Goal: Transaction & Acquisition: Purchase product/service

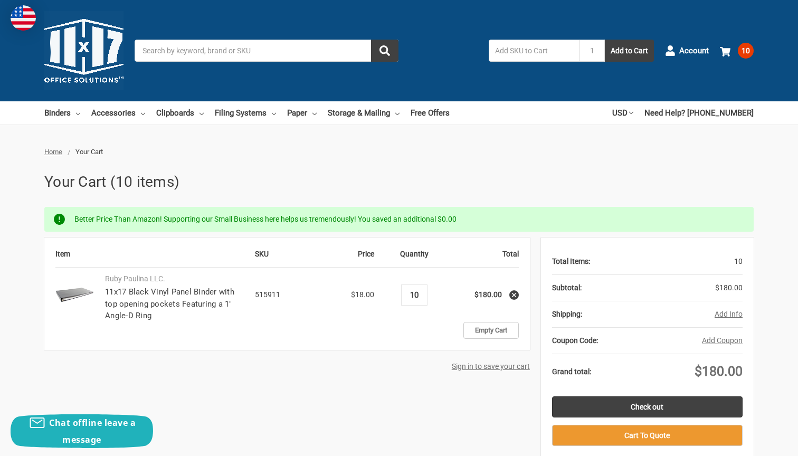
click at [419, 294] on input "10" at bounding box center [414, 294] width 18 height 9
type input "12"
click at [134, 111] on link "Accessories" at bounding box center [118, 112] width 54 height 23
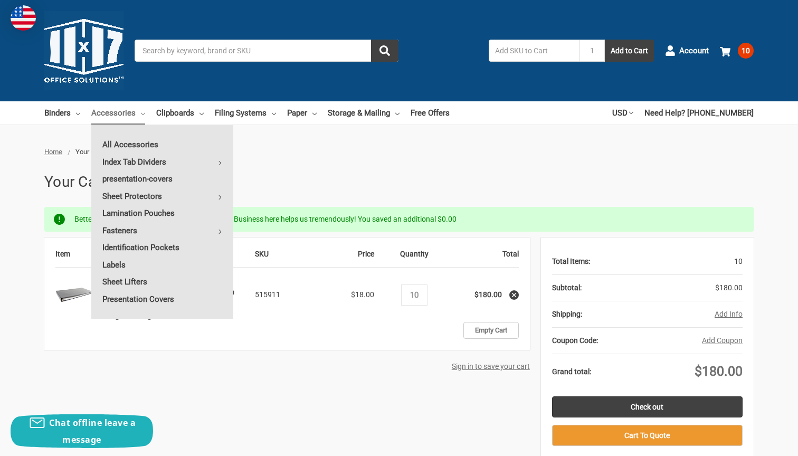
click at [315, 363] on div "Sign in to save your cart" at bounding box center [287, 366] width 486 height 11
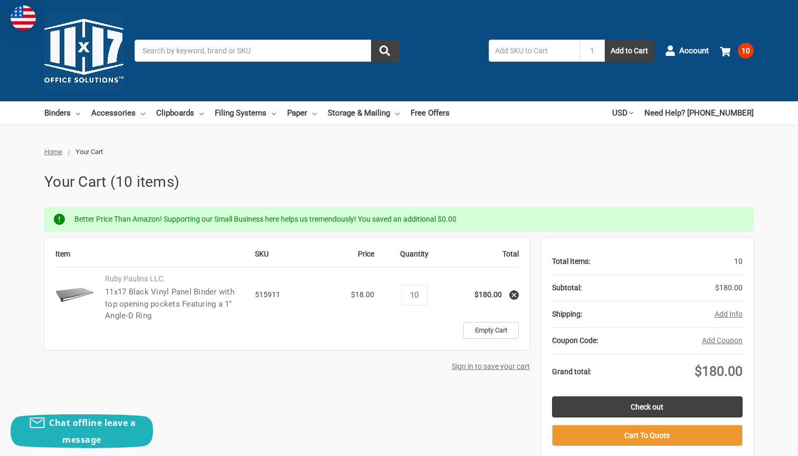
click at [195, 301] on link "11x17 Black Vinyl Panel Binder with top opening pockets Featuring a 1" Angle-D …" at bounding box center [169, 303] width 129 height 33
